Goal: Task Accomplishment & Management: Use online tool/utility

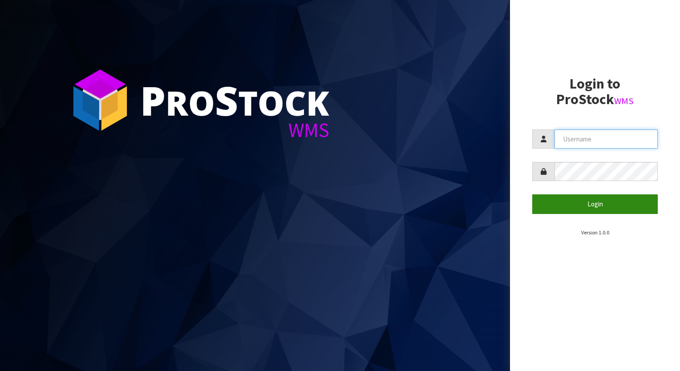
type input "aquacooler"
click at [601, 203] on button "Login" at bounding box center [595, 204] width 126 height 19
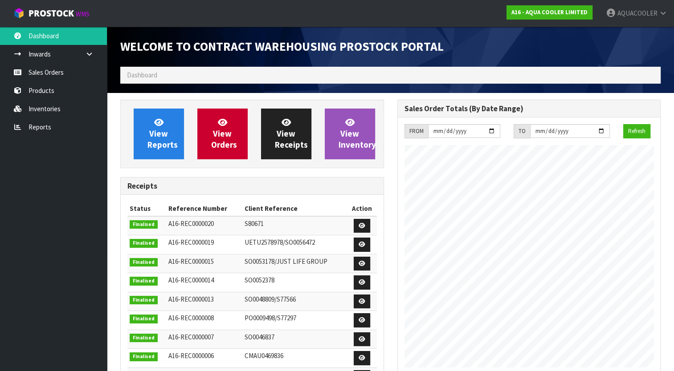
scroll to position [616, 276]
click at [43, 70] on link "Sales Orders" at bounding box center [53, 72] width 107 height 18
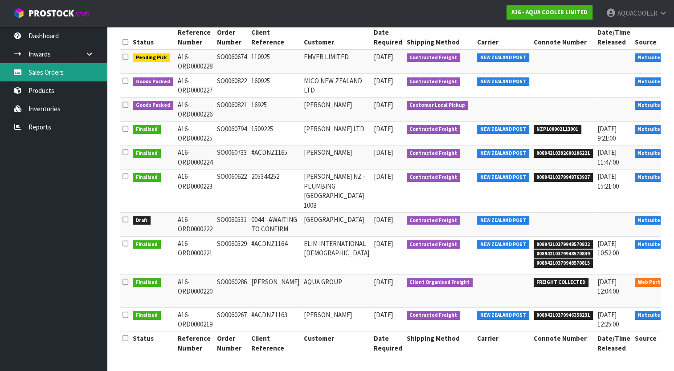
scroll to position [153, 0]
click at [679, 282] on icon at bounding box center [682, 284] width 7 height 6
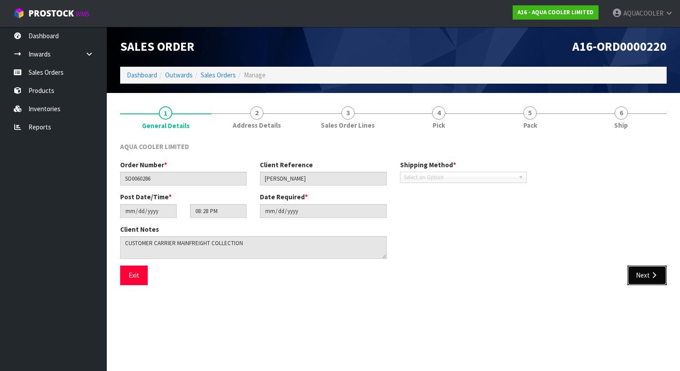
click at [646, 273] on button "Next" at bounding box center [647, 275] width 39 height 19
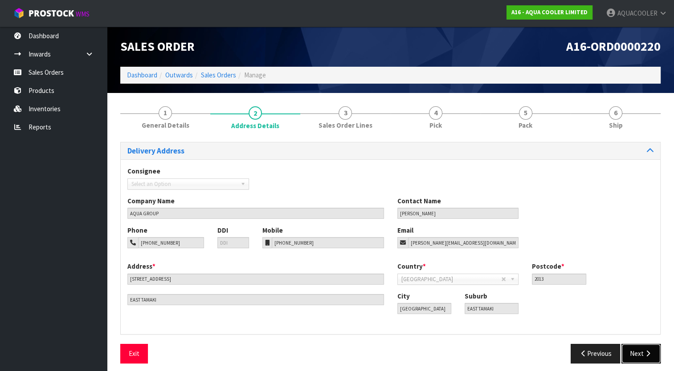
click at [634, 352] on button "Next" at bounding box center [640, 353] width 39 height 19
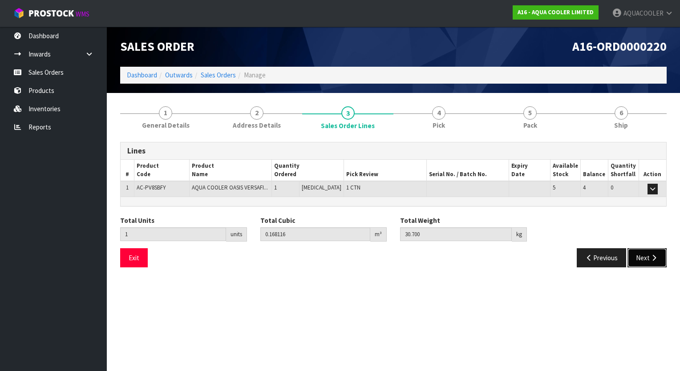
click at [643, 258] on button "Next" at bounding box center [647, 257] width 39 height 19
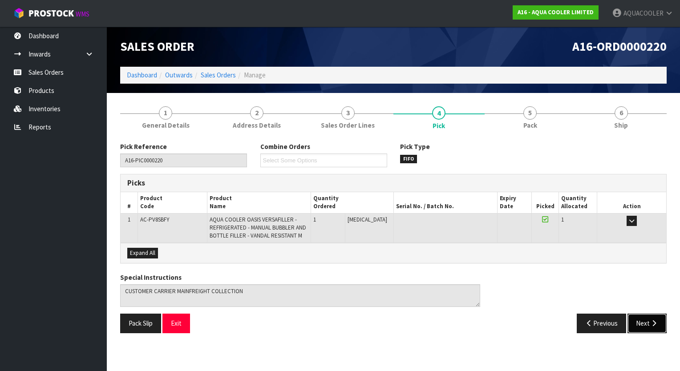
click at [646, 321] on button "Next" at bounding box center [647, 323] width 39 height 19
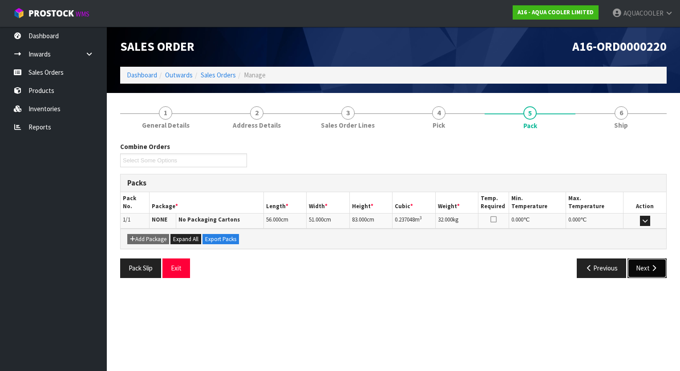
click at [643, 268] on button "Next" at bounding box center [647, 268] width 39 height 19
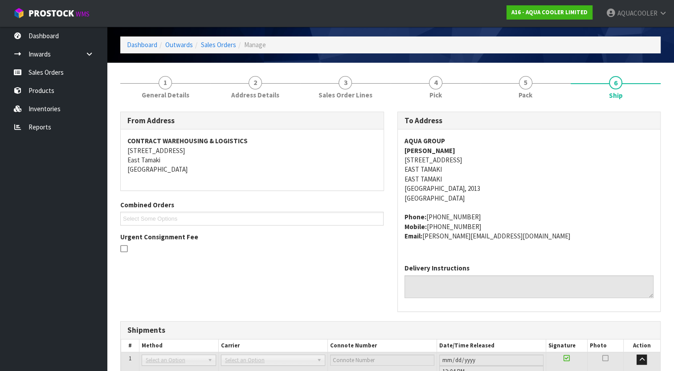
scroll to position [36, 0]
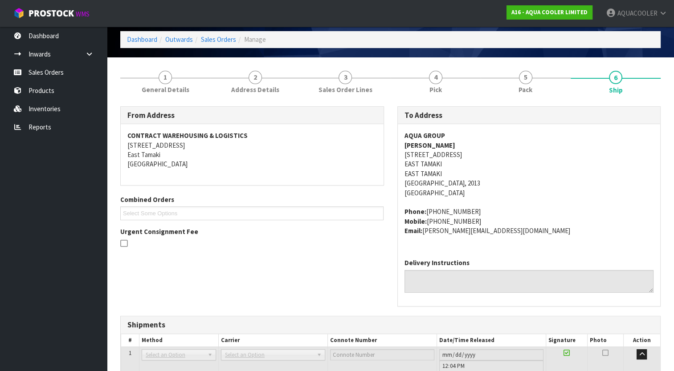
click at [414, 153] on address "AQUA GROUP [PERSON_NAME] [STREET_ADDRESS]" at bounding box center [528, 164] width 249 height 67
drag, startPoint x: 401, startPoint y: 152, endPoint x: 455, endPoint y: 158, distance: 54.1
click at [455, 158] on div "AQUA GROUP [PERSON_NAME] [STREET_ADDRESS] Phone: [PHONE_NUMBER] Mobile: [PHONE_…" at bounding box center [529, 187] width 263 height 127
drag, startPoint x: 455, startPoint y: 158, endPoint x: 451, endPoint y: 154, distance: 6.0
click at [451, 154] on address "AQUA GROUP [PERSON_NAME] [STREET_ADDRESS]" at bounding box center [528, 164] width 249 height 67
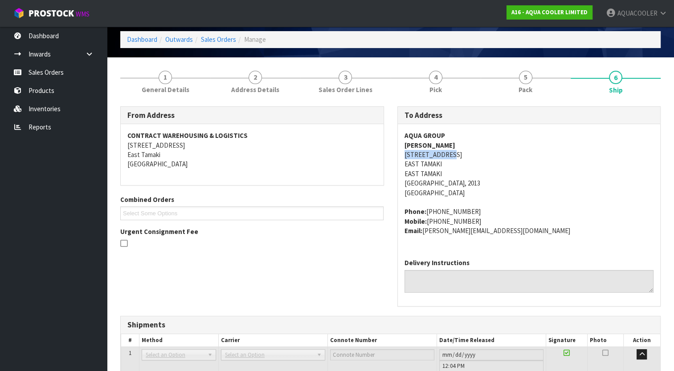
click at [452, 158] on address "AQUA GROUP [PERSON_NAME] [STREET_ADDRESS]" at bounding box center [528, 164] width 249 height 67
click at [452, 155] on address "AQUA GROUP [PERSON_NAME] [STREET_ADDRESS]" at bounding box center [528, 164] width 249 height 67
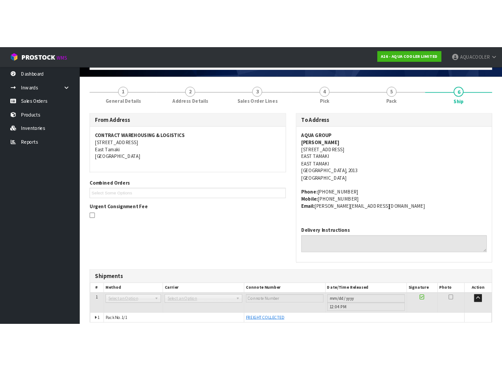
scroll to position [93, 0]
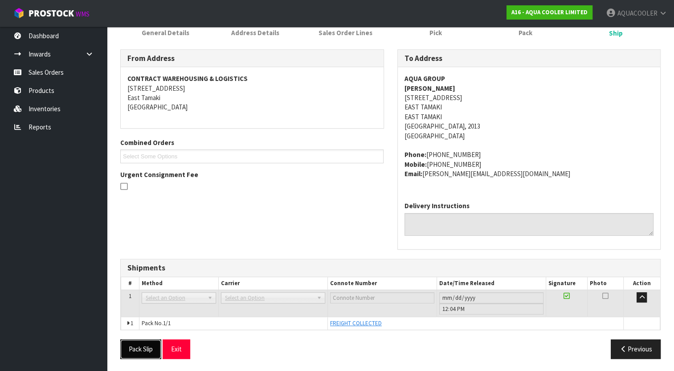
click at [136, 346] on button "Pack Slip" at bounding box center [140, 349] width 41 height 19
